Goal: Task Accomplishment & Management: Use online tool/utility

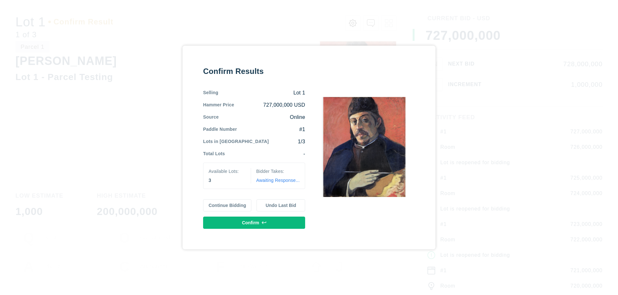
click at [227, 206] on button "Continue Bidding" at bounding box center [227, 205] width 49 height 12
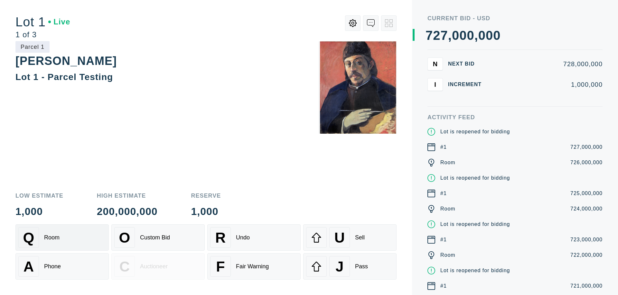
click at [62, 238] on div "Q Room" at bounding box center [62, 237] width 88 height 21
